Goal: Task Accomplishment & Management: Manage account settings

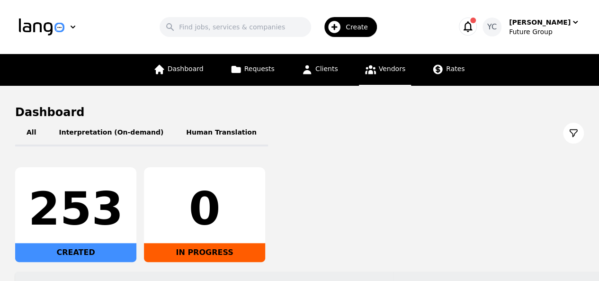
click at [386, 76] on link "Vendors" at bounding box center [385, 70] width 52 height 32
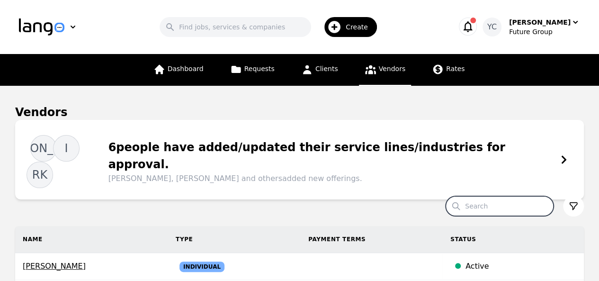
click at [482, 196] on input "Search" at bounding box center [499, 206] width 108 height 20
type input "[PERSON_NAME]"
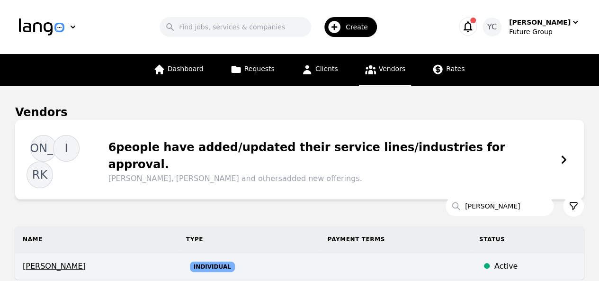
click at [320, 253] on td "Individual" at bounding box center [248, 266] width 141 height 27
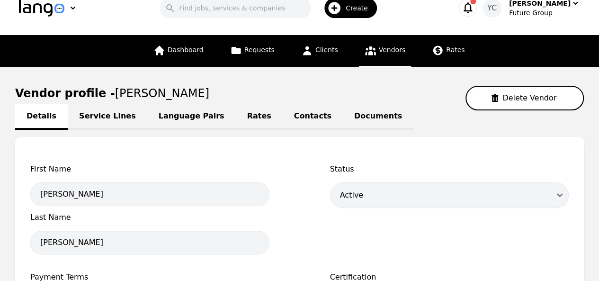
scroll to position [7, 0]
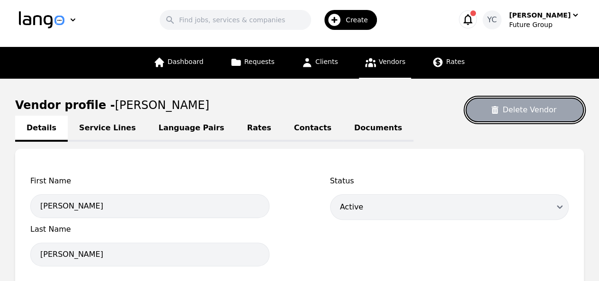
click at [506, 108] on button "Delete Vendor" at bounding box center [524, 109] width 118 height 25
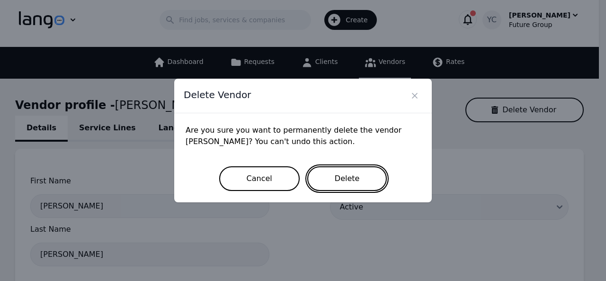
click at [363, 177] on button "Delete" at bounding box center [347, 178] width 80 height 25
